Goal: Task Accomplishment & Management: Complete application form

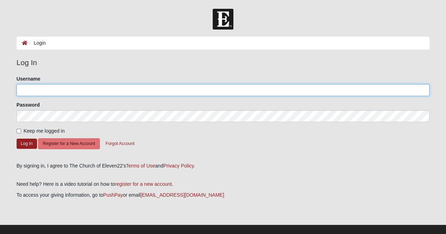
click at [64, 87] on input "Username" at bounding box center [223, 90] width 413 height 12
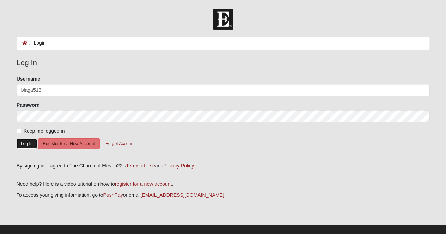
click at [28, 140] on button "Log In" at bounding box center [27, 144] width 20 height 10
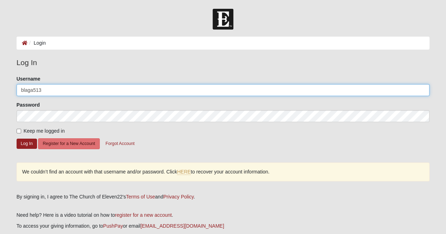
drag, startPoint x: 57, startPoint y: 93, endPoint x: 0, endPoint y: 89, distance: 57.3
click at [0, 89] on form "Log In Login Login Error Log In Please correct the following: Username blaga513…" at bounding box center [223, 142] width 446 height 266
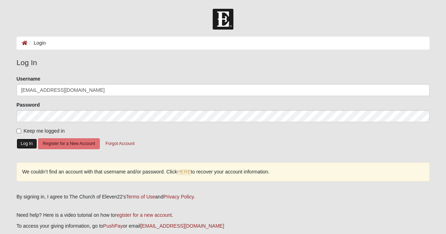
click at [30, 143] on button "Log In" at bounding box center [27, 144] width 20 height 10
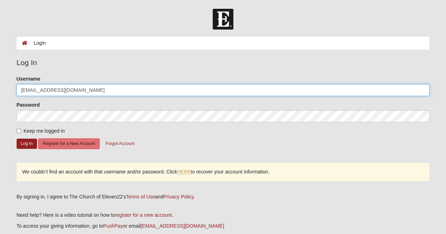
click at [37, 89] on input "brittanylagassee@gmail.com" at bounding box center [223, 90] width 413 height 12
click at [93, 87] on input "brittany.lagassee@gmail.com" at bounding box center [223, 90] width 413 height 12
type input "brittany.lagassee@yahoo.com"
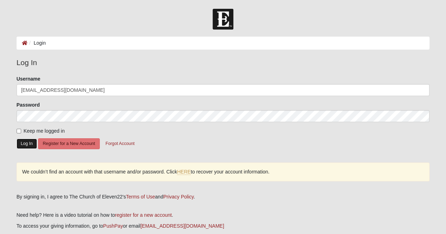
click at [26, 148] on button "Log In" at bounding box center [27, 144] width 20 height 10
click at [115, 144] on button "Forgot Account" at bounding box center [120, 144] width 38 height 11
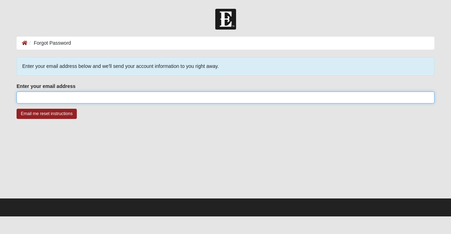
click at [106, 95] on input "Enter your email address" at bounding box center [226, 98] width 418 height 12
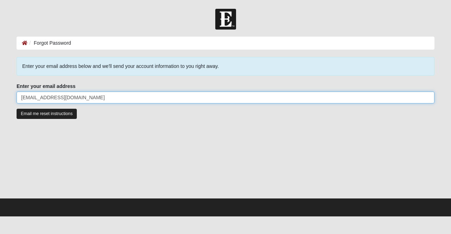
type input "[EMAIL_ADDRESS][DOMAIN_NAME]"
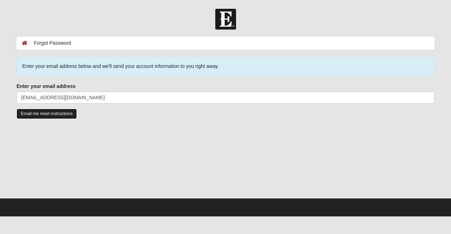
click at [57, 114] on input "Email me reset instructions" at bounding box center [47, 114] width 60 height 10
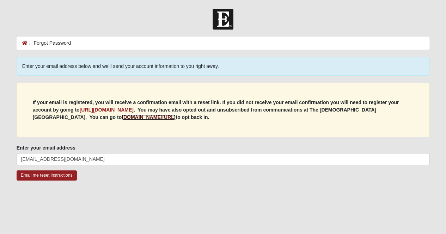
click at [122, 117] on b "my.coe22.com/resubscribe" at bounding box center [149, 118] width 54 height 6
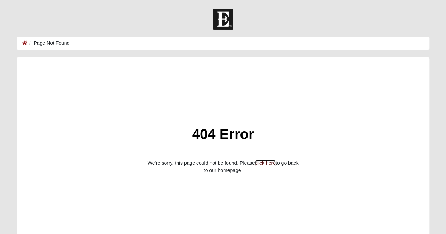
click at [267, 164] on link "click here" at bounding box center [265, 163] width 21 height 6
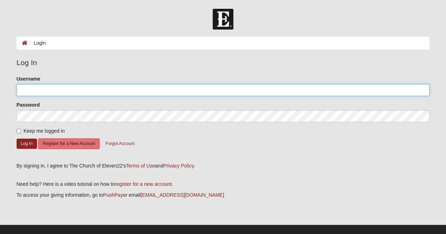
click at [80, 91] on input "Username" at bounding box center [223, 90] width 413 height 12
type input "b"
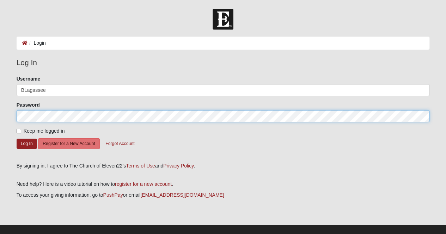
click at [17, 139] on button "Log In" at bounding box center [27, 144] width 20 height 10
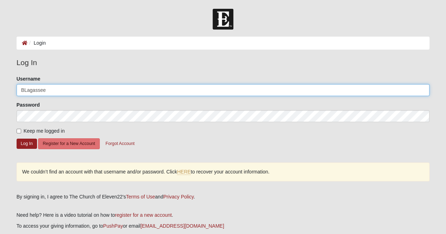
drag, startPoint x: 72, startPoint y: 89, endPoint x: 0, endPoint y: 92, distance: 71.7
click at [0, 92] on form "Log In Login Login Error Log In Please correct the following: Username BLagasse…" at bounding box center [223, 142] width 446 height 266
type input "BrittanyLagassee"
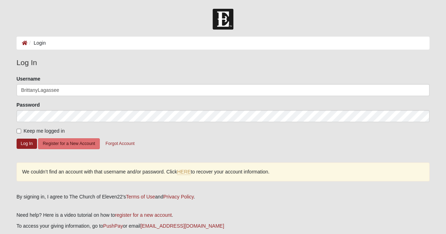
click at [37, 145] on form "Please correct the following: Username BrittanyLagassee Password Keep me logged…" at bounding box center [223, 116] width 413 height 83
click at [28, 145] on button "Log In" at bounding box center [27, 144] width 20 height 10
click at [119, 224] on link "PushPay" at bounding box center [113, 227] width 20 height 6
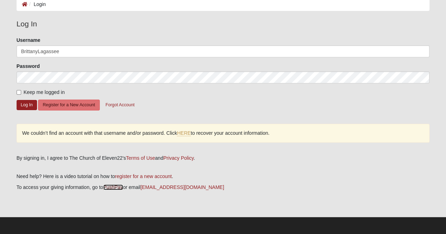
scroll to position [39, 0]
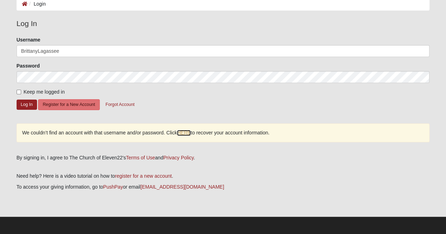
click at [189, 134] on link "HERE" at bounding box center [184, 133] width 14 height 6
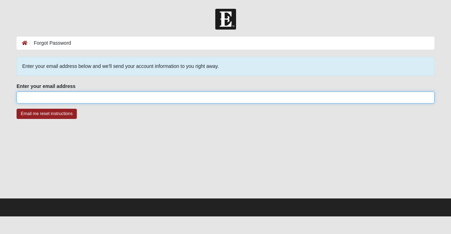
click at [90, 96] on input "Enter your email address" at bounding box center [226, 98] width 418 height 12
type input "[EMAIL_ADDRESS][DOMAIN_NAME]"
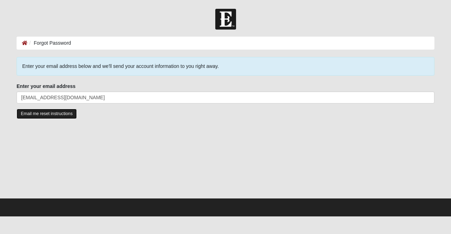
click at [49, 116] on input "Email me reset instructions" at bounding box center [47, 114] width 60 height 10
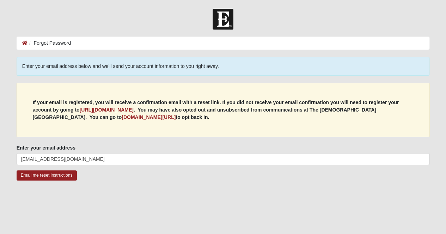
click at [134, 121] on div "If your email is registered, you will receive a confirmation email with a reset…" at bounding box center [223, 110] width 413 height 55
click at [117, 108] on b "[URL][DOMAIN_NAME]" at bounding box center [107, 110] width 54 height 6
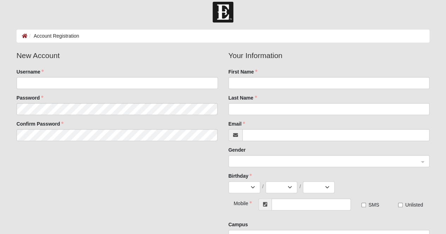
scroll to position [6, 0]
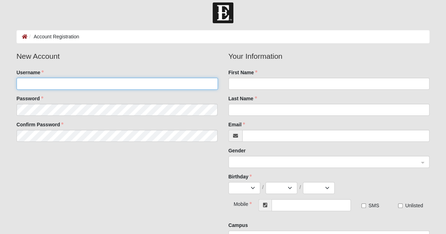
click at [127, 89] on input "Username" at bounding box center [117, 84] width 201 height 12
type input "BLagassee"
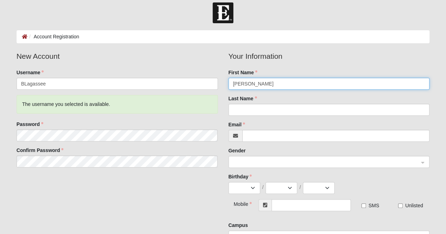
type input "Brittany"
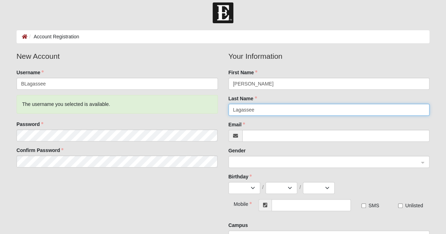
type input "Lagassee"
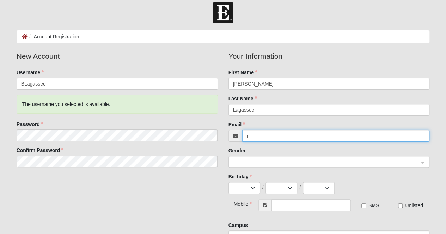
type input "n"
type input "brittany.lagassee@yahoo.com"
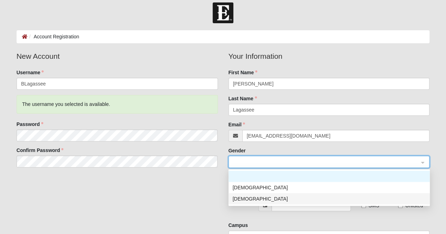
click at [243, 200] on div "Female" at bounding box center [329, 199] width 193 height 8
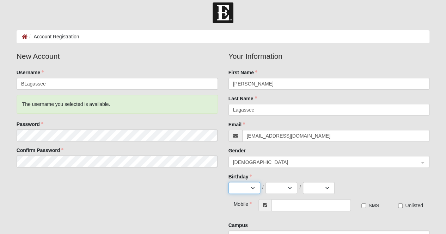
click at [243, 191] on select "Jan Feb Mar Apr May Jun Jul Aug Sep Oct Nov Dec" at bounding box center [244, 188] width 32 height 12
select select "10"
click at [228, 182] on select "Jan Feb Mar Apr May Jun Jul Aug Sep Oct Nov Dec" at bounding box center [244, 188] width 32 height 12
click at [280, 188] on select "1 2 3 4 5 6 7 8 9 10 11 12 13 14 15 16 17 18 19 20 21 22 23 24 25 26 27 28 29 3…" at bounding box center [282, 188] width 32 height 12
select select "24"
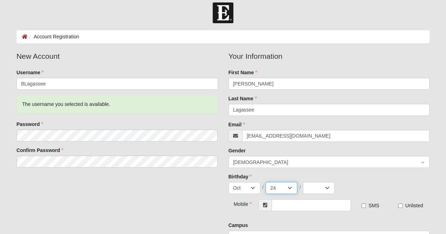
click at [266, 182] on select "1 2 3 4 5 6 7 8 9 10 11 12 13 14 15 16 17 18 19 20 21 22 23 24 25 26 27 28 29 3…" at bounding box center [282, 188] width 32 height 12
click at [313, 185] on select "2025 2024 2023 2022 2021 2020 2019 2018 2017 2016 2015 2014 2013 2012 2011 2010…" at bounding box center [319, 188] width 32 height 12
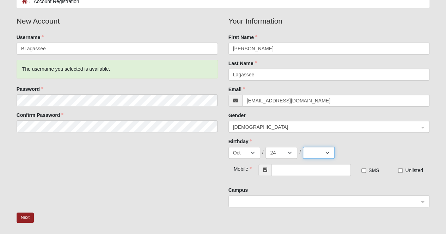
scroll to position [37, 0]
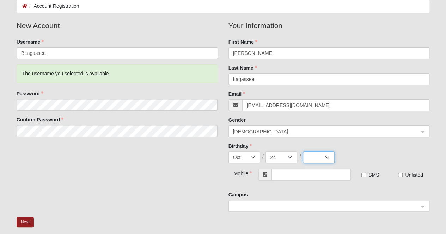
click at [316, 157] on select "2025 2024 2023 2022 2021 2020 2019 2018 2017 2016 2015 2014 2013 2012 2011 2010…" at bounding box center [319, 158] width 32 height 12
select select "1982"
click at [303, 152] on select "2025 2024 2023 2022 2021 2020 2019 2018 2017 2016 2015 2014 2013 2012 2011 2010…" at bounding box center [319, 158] width 32 height 12
click at [300, 177] on input "text" at bounding box center [311, 175] width 79 height 12
type input "(904) 885-4354"
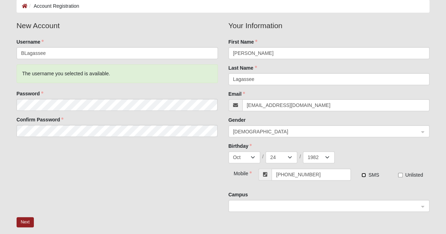
click at [362, 177] on input "SMS" at bounding box center [363, 175] width 5 height 5
checkbox input "true"
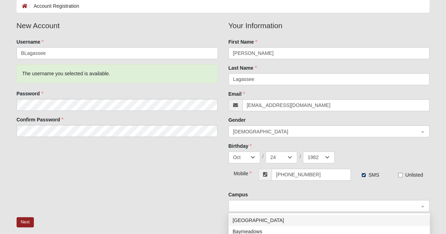
click at [356, 208] on span at bounding box center [326, 207] width 186 height 8
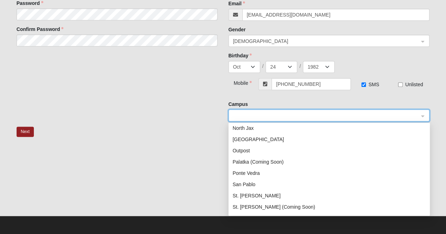
scroll to position [90, 0]
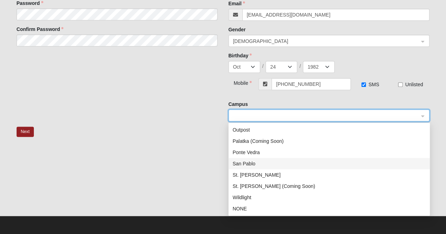
click at [260, 165] on div "San Pablo" at bounding box center [329, 164] width 193 height 8
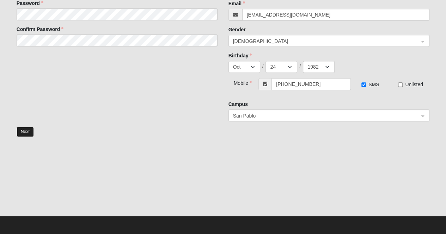
click at [30, 133] on button "Next" at bounding box center [25, 132] width 17 height 10
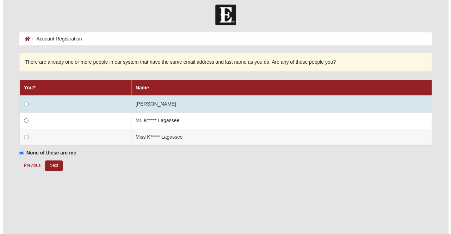
scroll to position [0, 0]
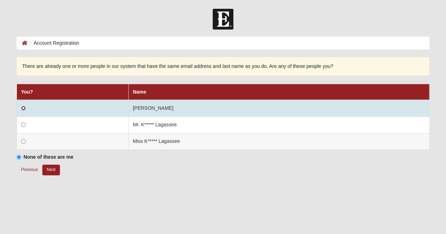
click at [22, 107] on input "radio" at bounding box center [23, 108] width 5 height 5
radio input "true"
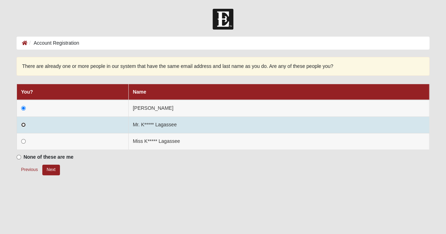
click at [23, 123] on input "radio" at bounding box center [23, 125] width 5 height 5
radio input "true"
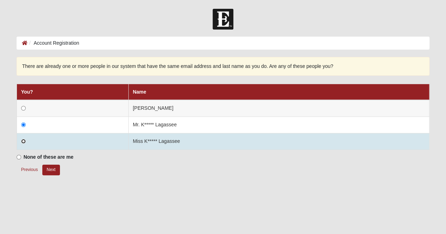
click at [24, 139] on input "radio" at bounding box center [23, 141] width 5 height 5
radio input "true"
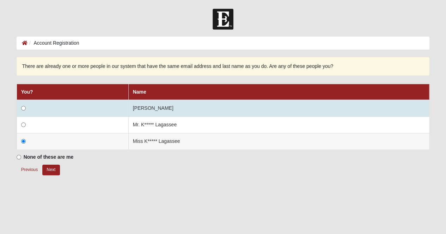
click at [23, 105] on td at bounding box center [73, 108] width 112 height 17
click at [23, 107] on input "radio" at bounding box center [23, 108] width 5 height 5
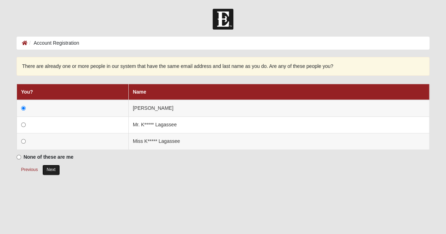
click at [53, 170] on button "Next" at bounding box center [50, 170] width 17 height 10
radio input "true"
